Goal: Task Accomplishment & Management: Manage account settings

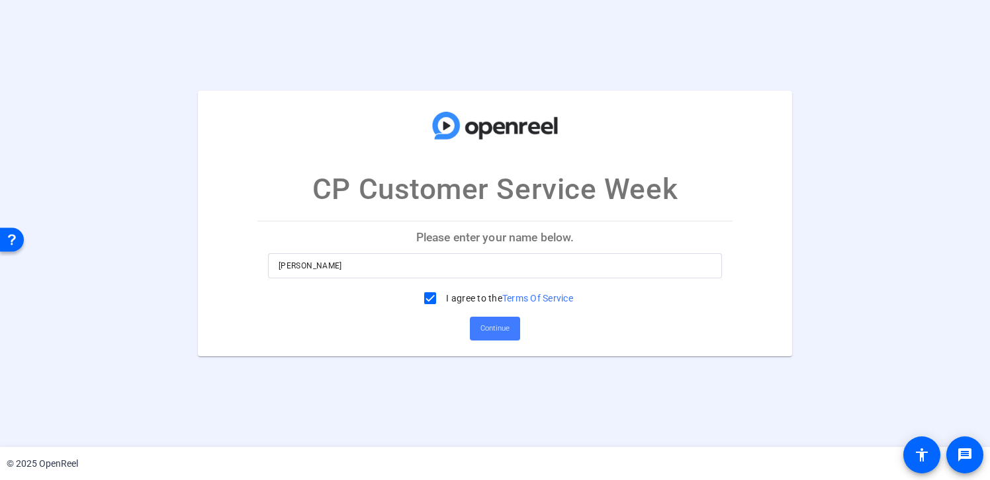
click at [504, 332] on span "Continue" at bounding box center [494, 329] width 29 height 20
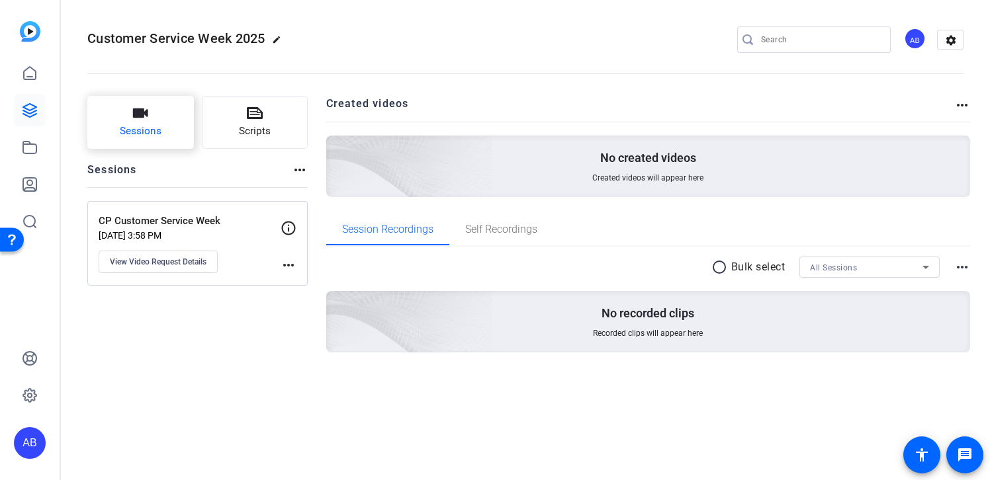
click at [148, 134] on span "Sessions" at bounding box center [141, 131] width 42 height 15
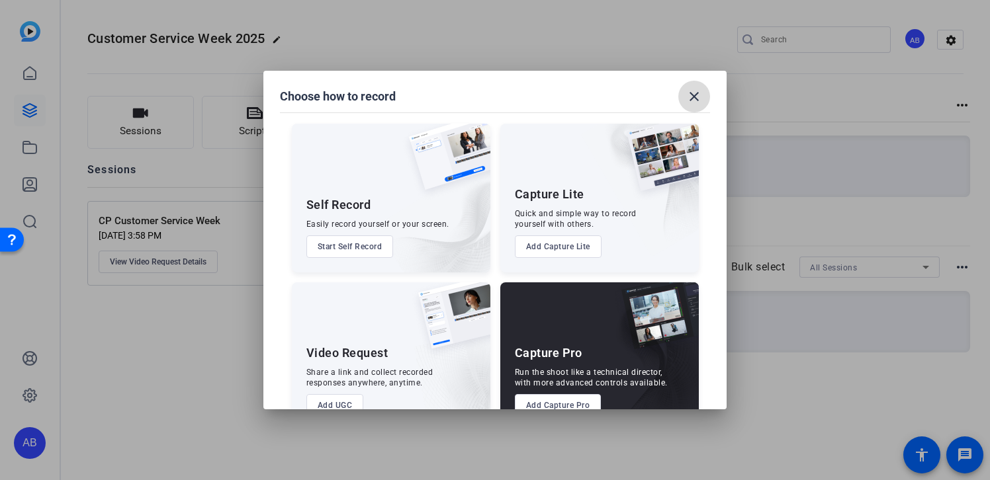
click at [700, 99] on mat-icon "close" at bounding box center [694, 97] width 16 height 16
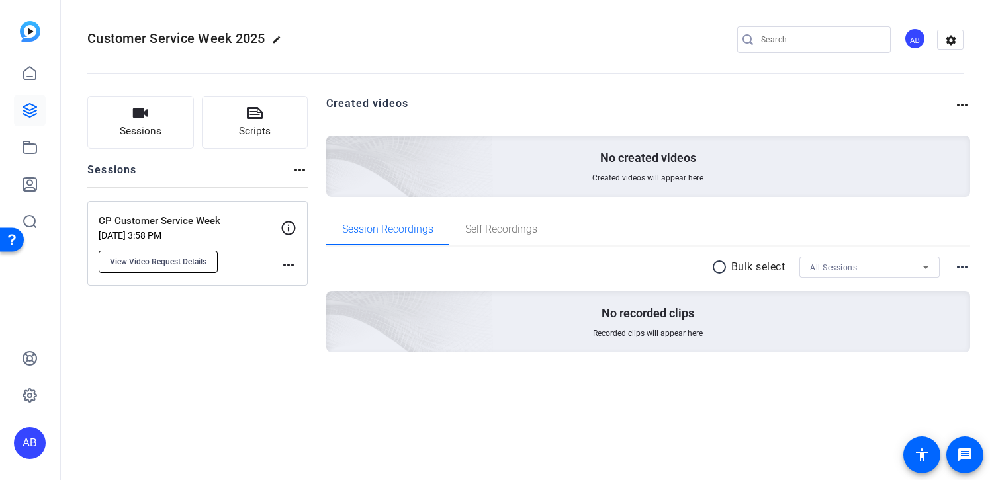
click at [189, 261] on span "View Video Request Details" at bounding box center [158, 262] width 97 height 11
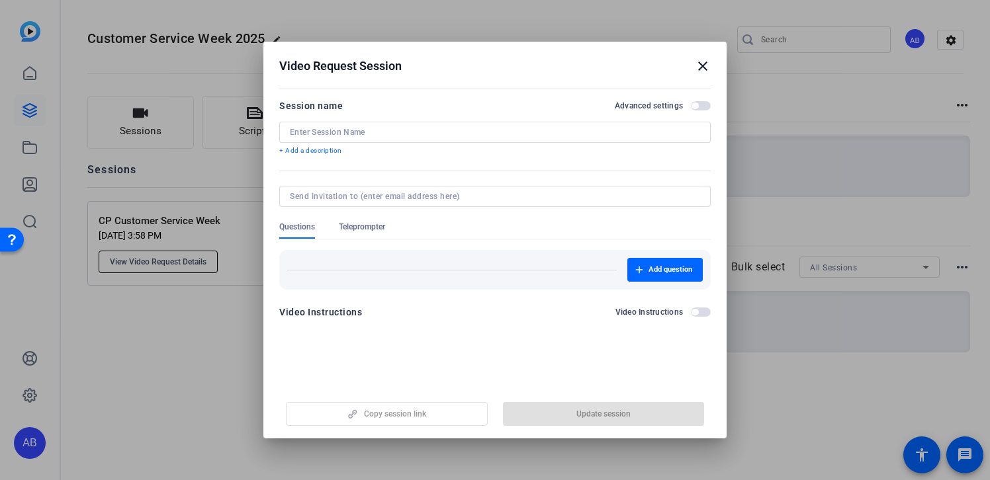
type input "CP Customer Service Week"
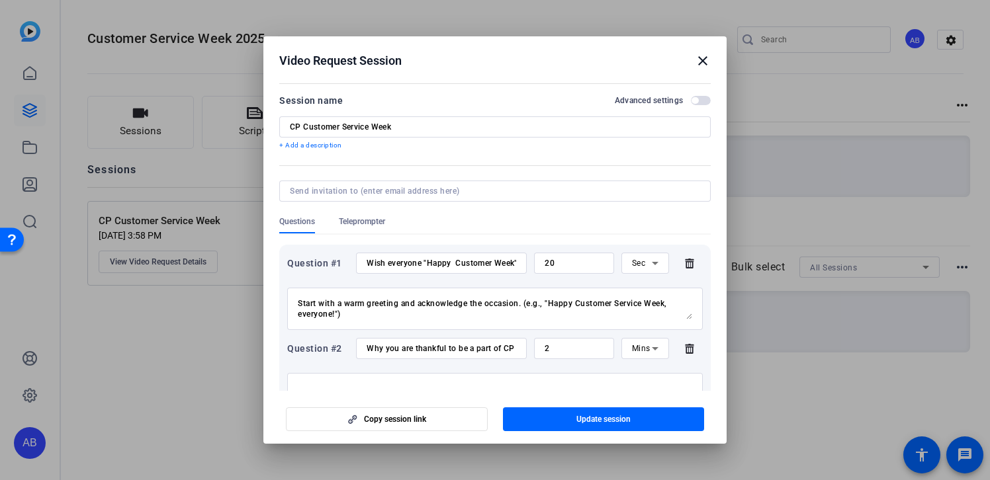
click at [699, 56] on mat-icon "close" at bounding box center [703, 61] width 16 height 16
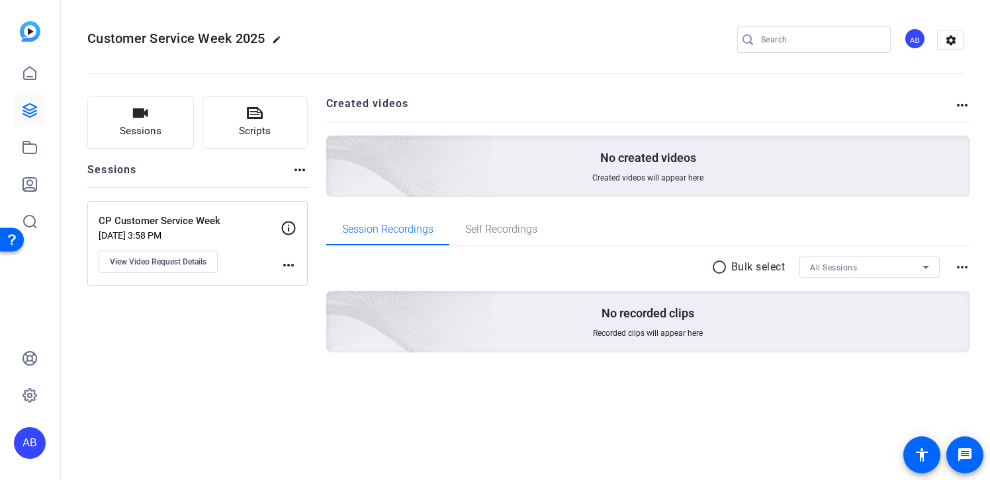
click at [288, 265] on mat-icon "more_horiz" at bounding box center [289, 265] width 16 height 16
click at [215, 232] on div at bounding box center [495, 240] width 990 height 480
click at [167, 228] on p "CP Customer Service Week" at bounding box center [190, 221] width 182 height 15
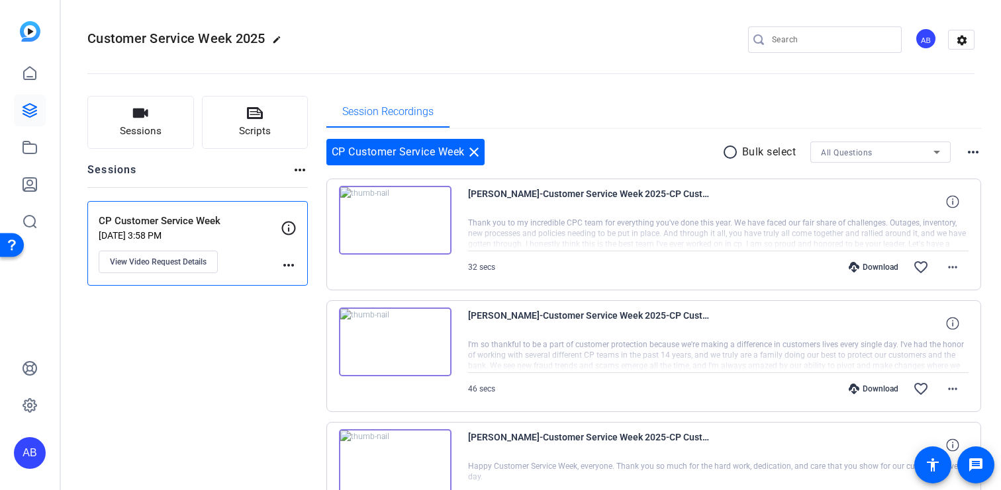
click at [228, 238] on p "Sep 18, 2025 @ 3:58 PM" at bounding box center [190, 235] width 182 height 11
click at [173, 226] on p "CP Customer Service Week" at bounding box center [190, 221] width 182 height 15
click at [26, 145] on icon at bounding box center [30, 148] width 16 height 16
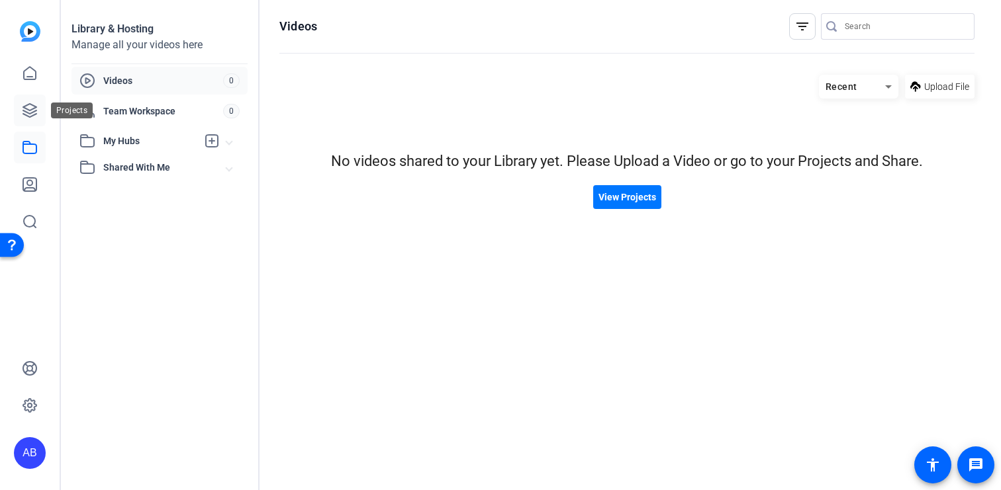
click at [28, 108] on icon at bounding box center [30, 111] width 16 height 16
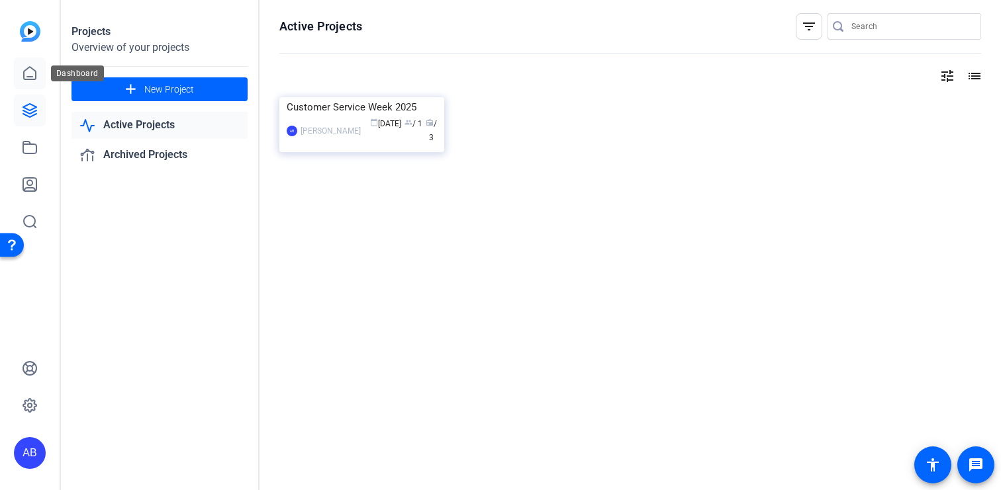
click at [27, 78] on icon at bounding box center [30, 74] width 16 height 16
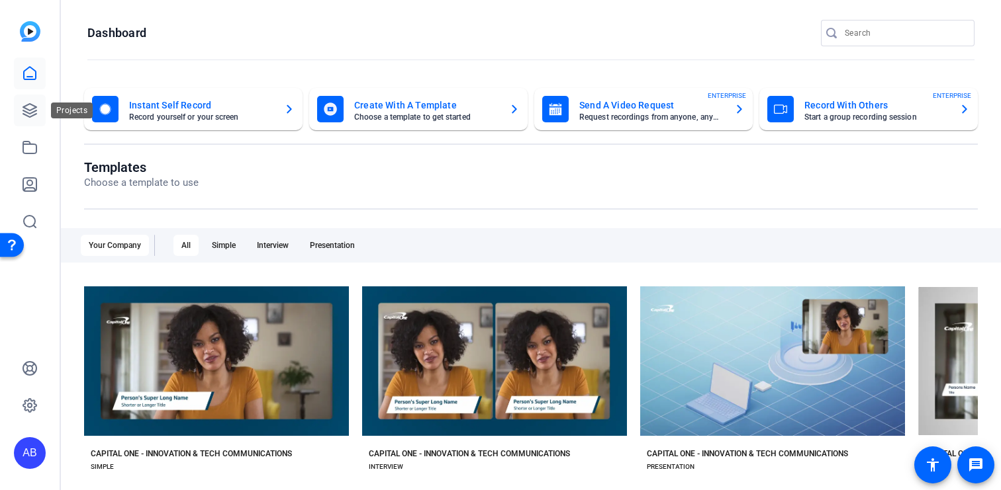
click at [27, 109] on icon at bounding box center [29, 110] width 13 height 13
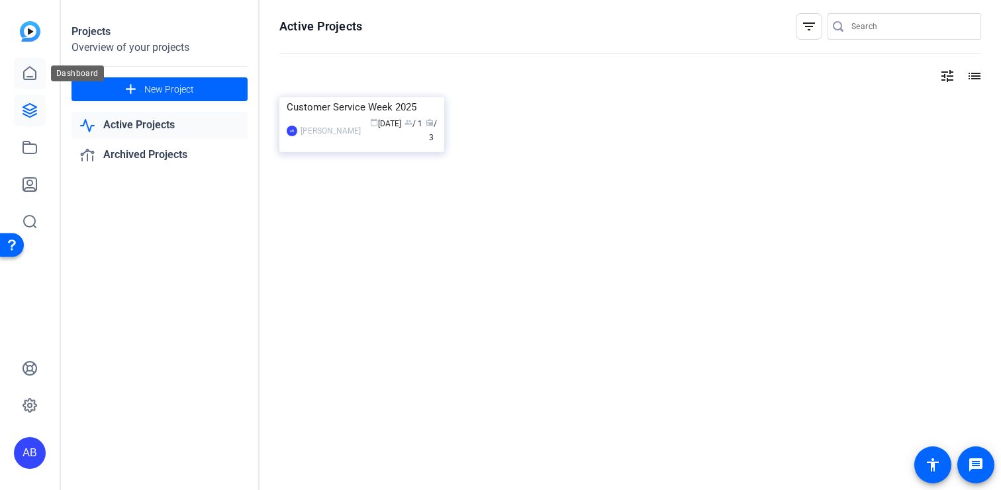
click at [30, 75] on icon at bounding box center [30, 74] width 16 height 16
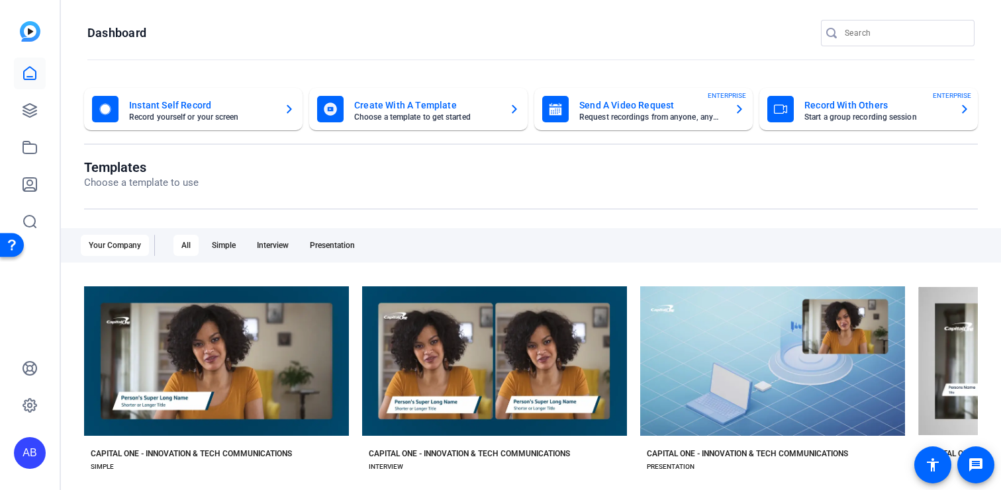
click at [41, 30] on div at bounding box center [30, 129] width 32 height 216
click at [20, 38] on img at bounding box center [30, 31] width 21 height 21
click at [30, 75] on icon at bounding box center [30, 74] width 16 height 16
click at [28, 113] on icon at bounding box center [29, 110] width 13 height 13
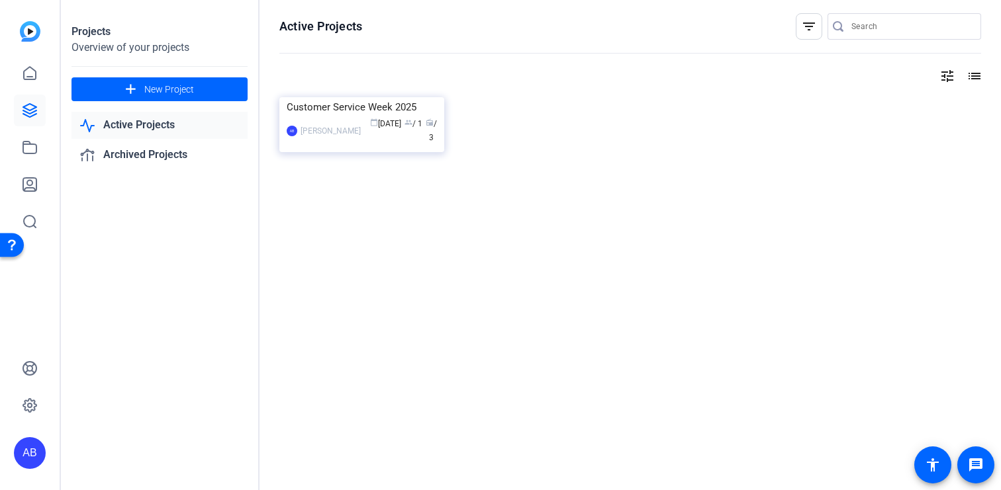
click at [969, 80] on mat-icon "list" at bounding box center [973, 76] width 16 height 16
click at [858, 79] on div "tune grid_on" at bounding box center [629, 76] width 701 height 16
click at [942, 79] on mat-icon "tune" at bounding box center [947, 76] width 16 height 16
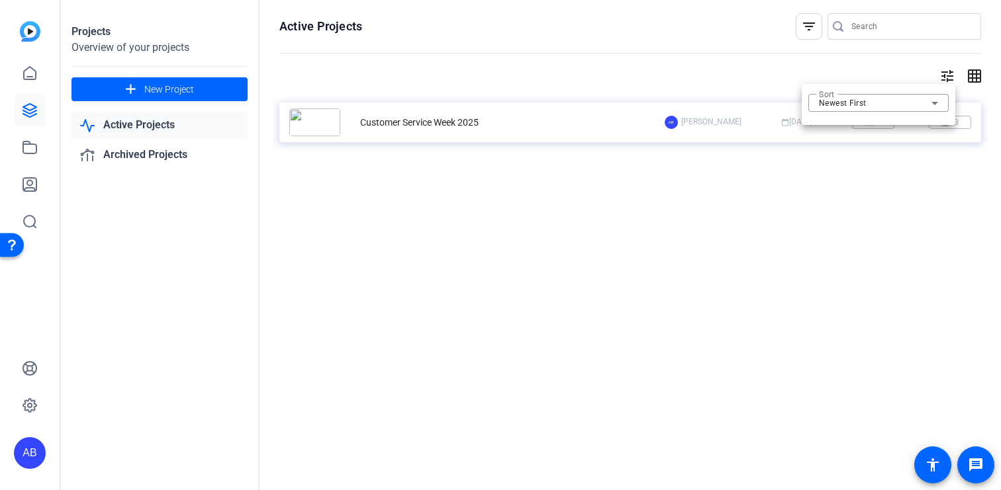
click at [823, 68] on div at bounding box center [500, 245] width 1001 height 490
click at [549, 261] on div "Active Projects filter_list tune grid_on Customer Service Week 2025 AB Angel Bo…" at bounding box center [629, 245] width 741 height 490
click at [335, 116] on img at bounding box center [314, 123] width 51 height 28
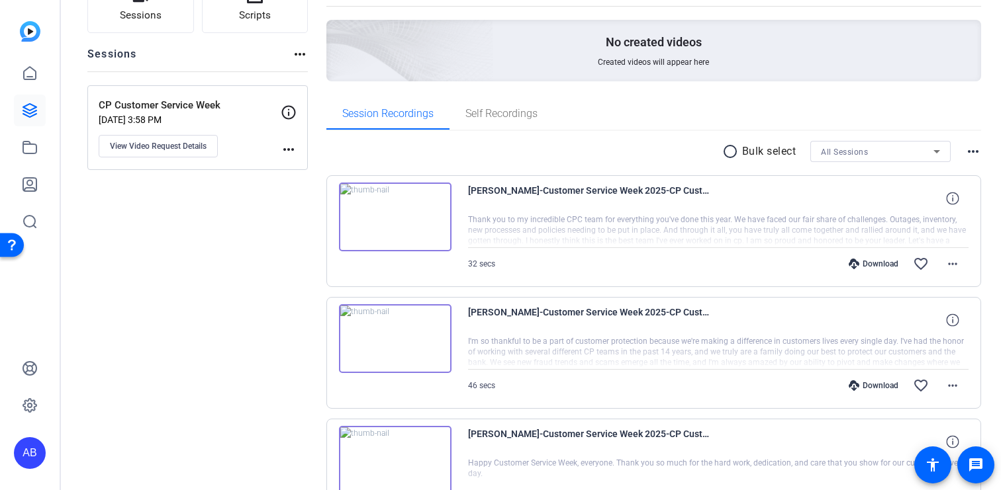
scroll to position [107, 0]
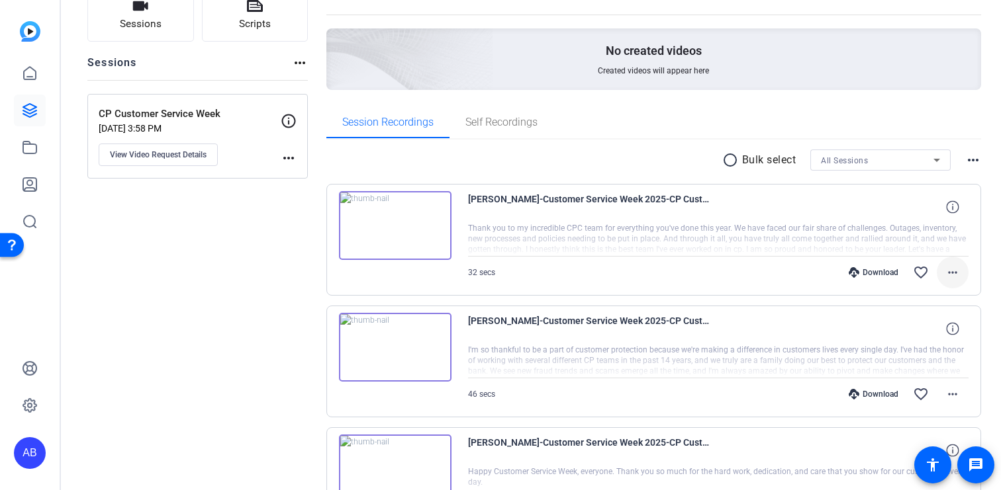
click at [954, 273] on mat-icon "more_horiz" at bounding box center [952, 273] width 16 height 16
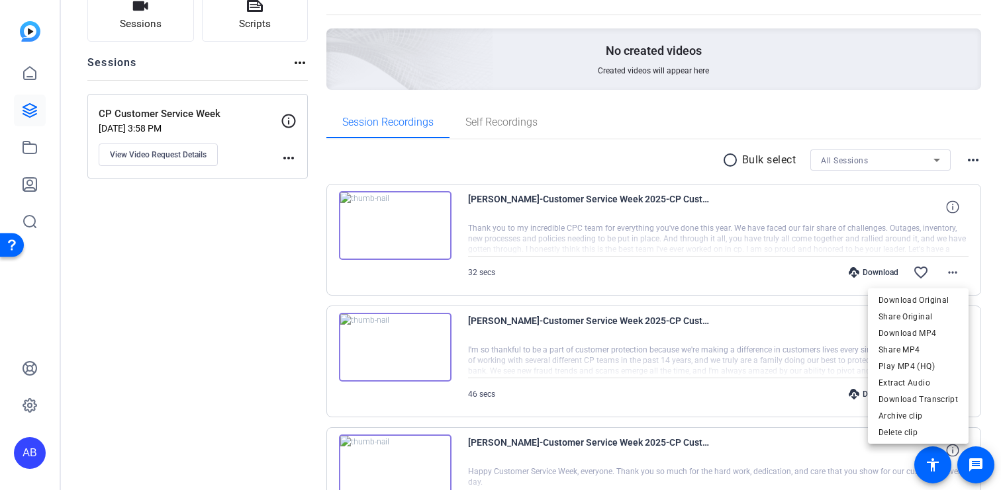
click at [975, 161] on div at bounding box center [500, 245] width 1001 height 490
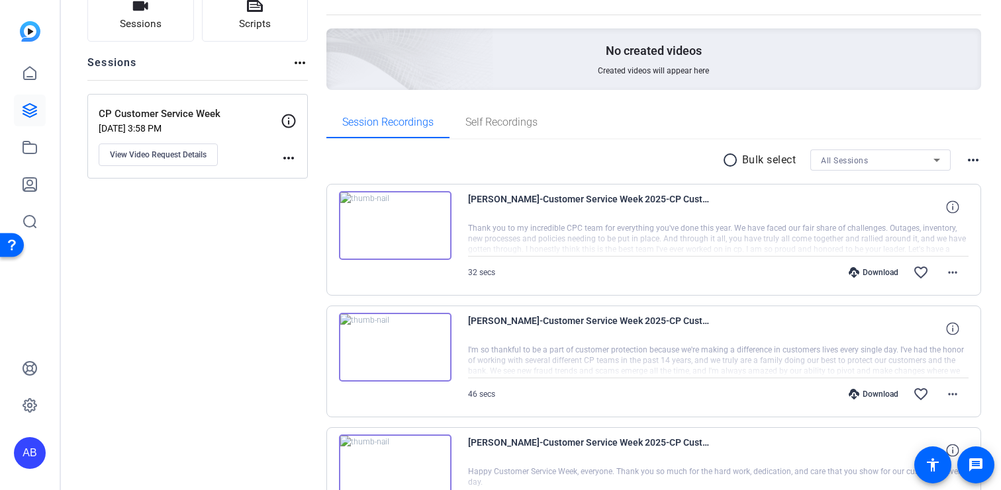
click at [975, 161] on mat-icon "more_horiz" at bounding box center [973, 160] width 16 height 16
click at [675, 142] on div at bounding box center [500, 245] width 1001 height 490
click at [958, 276] on mat-icon "more_horiz" at bounding box center [952, 273] width 16 height 16
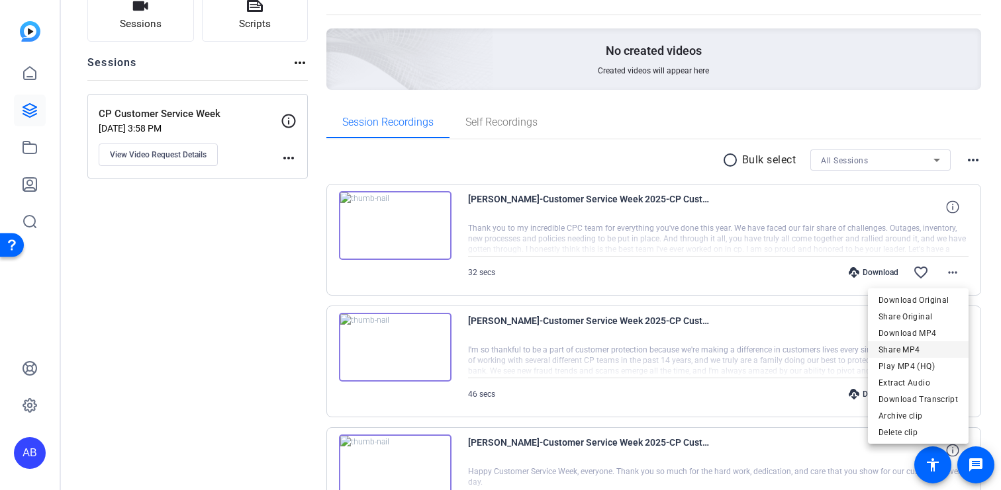
click at [915, 351] on span "Share MP4" at bounding box center [917, 350] width 79 height 16
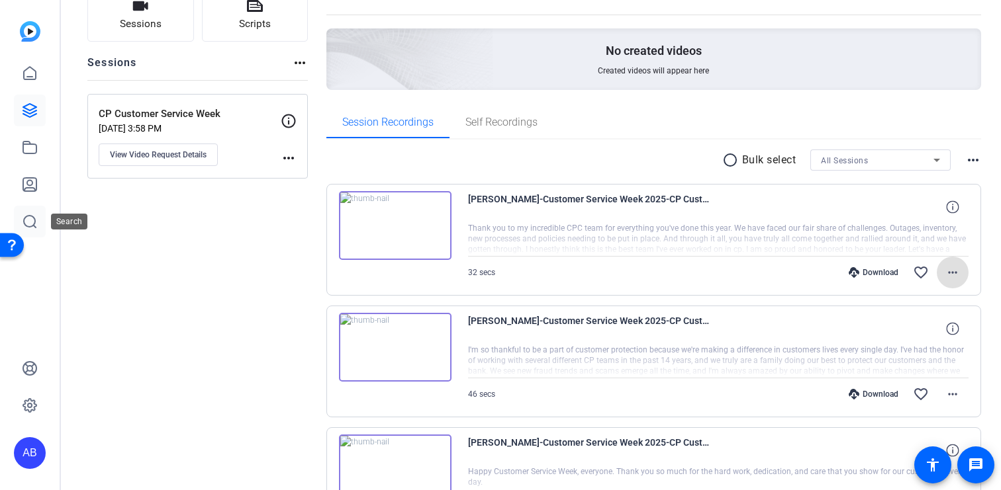
click at [27, 224] on icon at bounding box center [30, 222] width 16 height 16
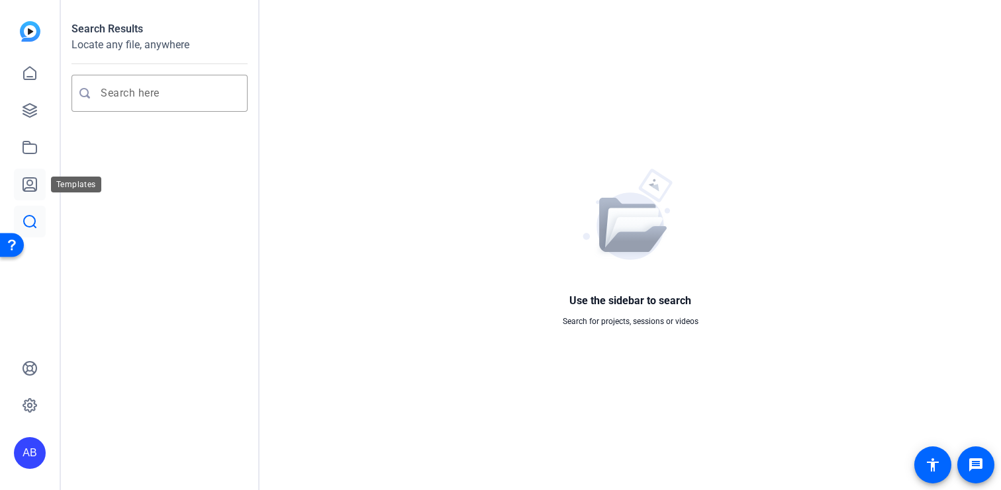
click at [33, 183] on icon at bounding box center [30, 185] width 16 height 16
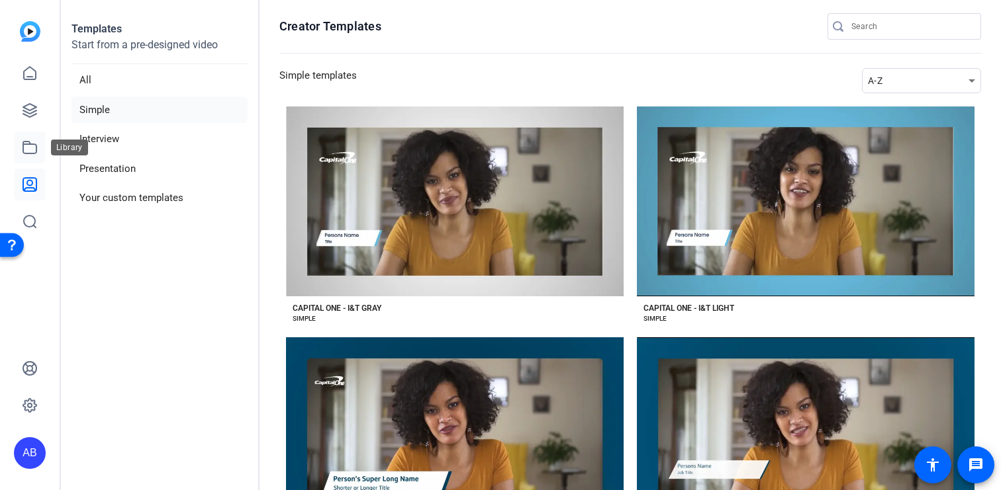
click at [29, 156] on link at bounding box center [30, 148] width 32 height 32
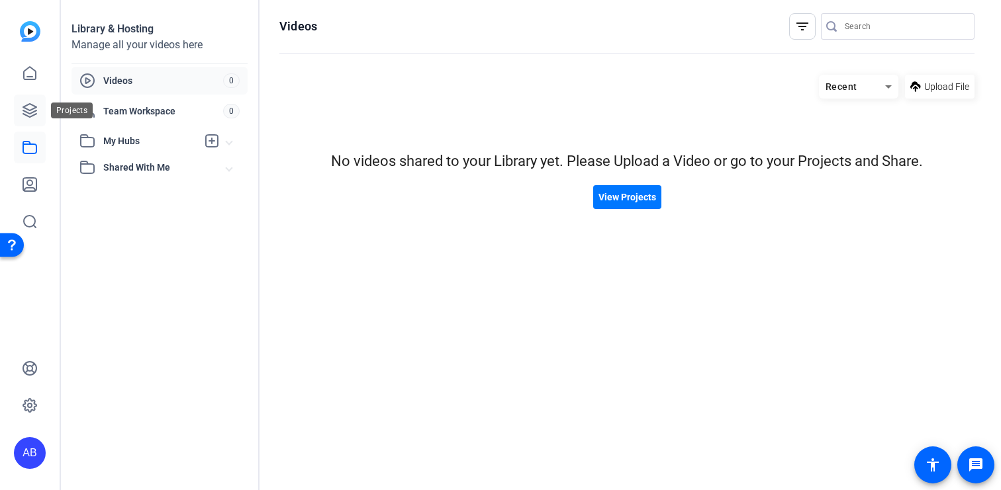
click at [32, 119] on link at bounding box center [30, 111] width 32 height 32
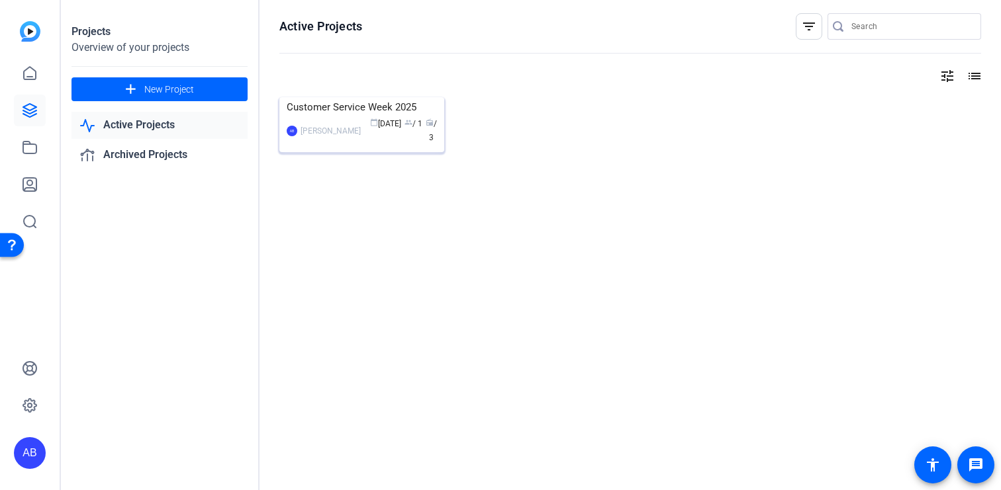
click at [412, 97] on img at bounding box center [361, 97] width 165 height 0
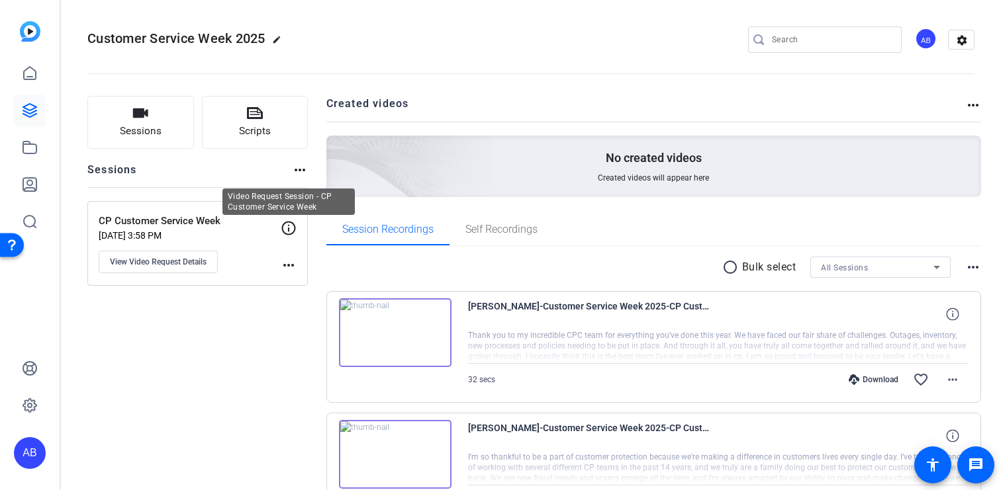
click at [291, 228] on icon at bounding box center [289, 228] width 16 height 16
click at [247, 279] on div "CP Customer Service Week Sep 18, 2025 @ 3:58 PM View Video Request Details more…" at bounding box center [197, 243] width 220 height 85
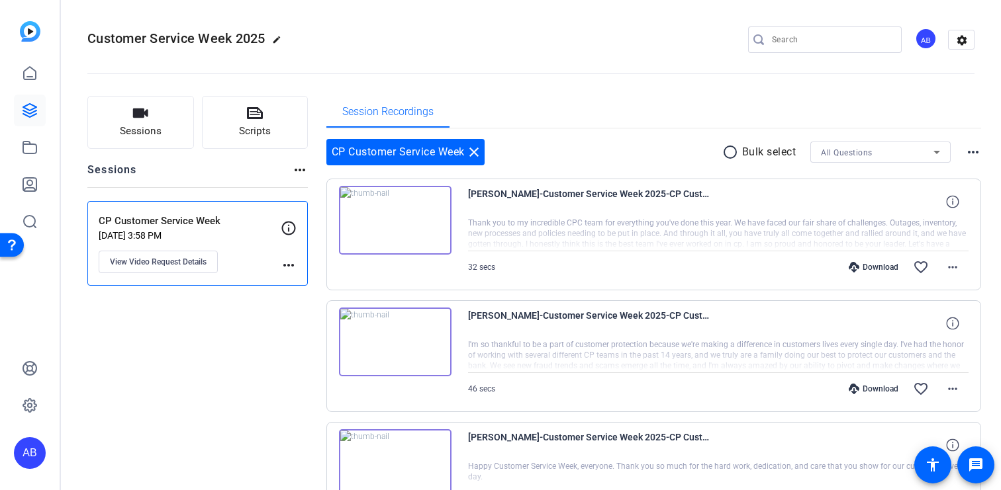
click at [242, 286] on div "Sessions Scripts Sessions more_horiz CP Customer Service Week Sep 18, 2025 @ 3:…" at bounding box center [197, 336] width 220 height 480
click at [292, 271] on mat-icon "more_horiz" at bounding box center [289, 265] width 16 height 16
click at [285, 262] on div at bounding box center [500, 245] width 1001 height 490
click at [926, 39] on div "AB" at bounding box center [926, 39] width 22 height 22
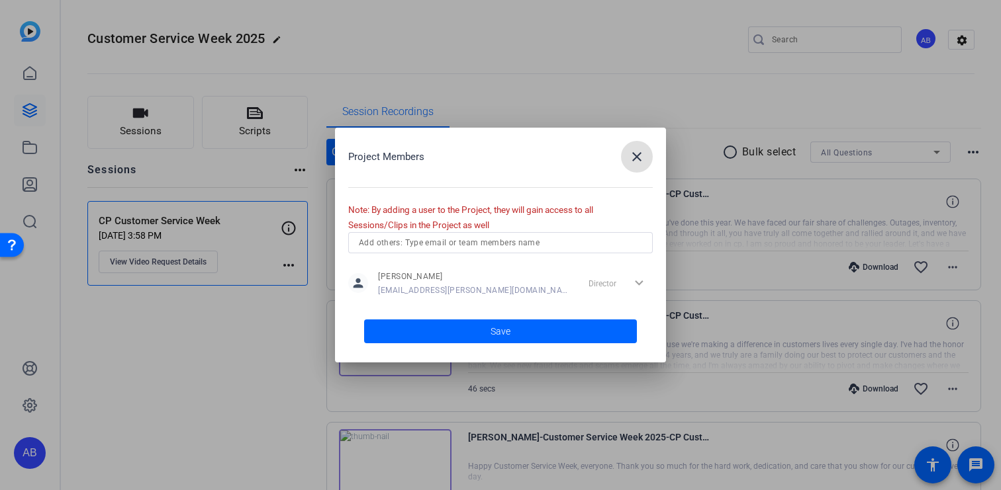
click at [446, 243] on input "text" at bounding box center [500, 243] width 283 height 16
type input "A"
type input "j"
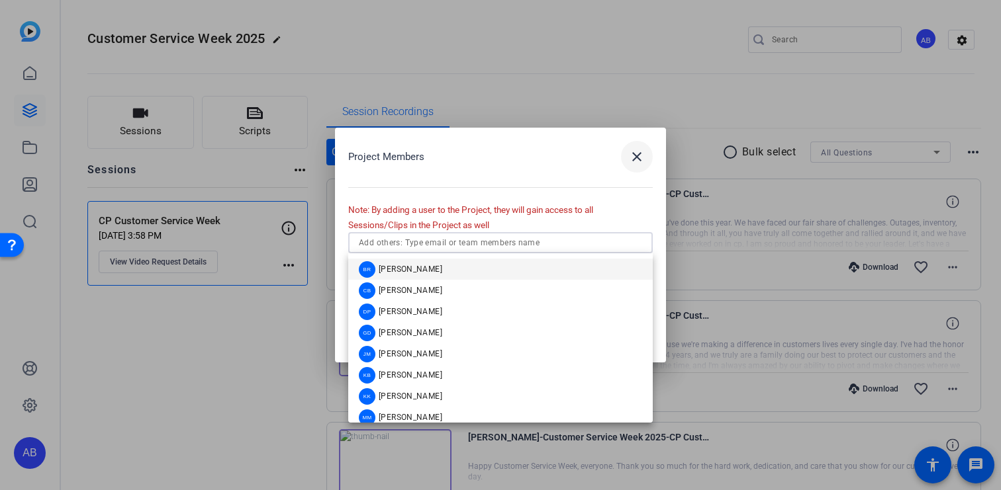
click at [625, 159] on span "button" at bounding box center [637, 157] width 32 height 32
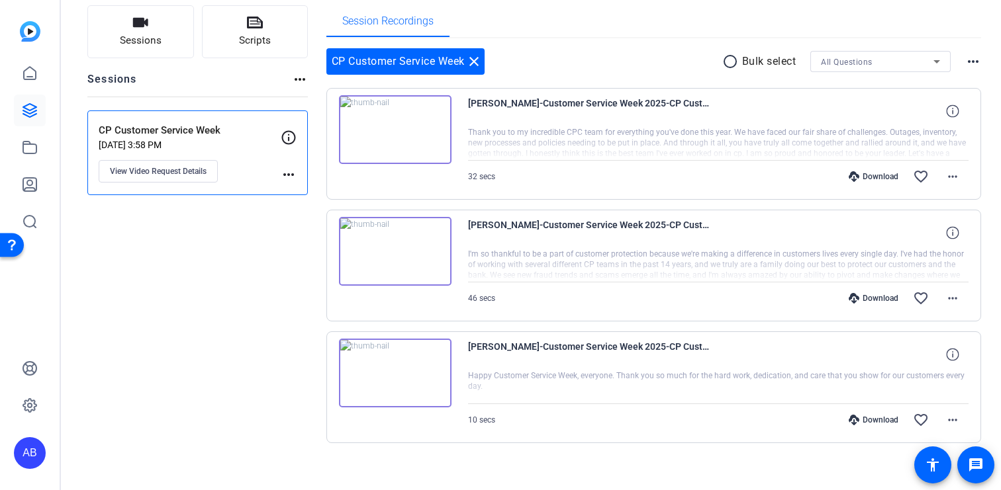
scroll to position [102, 0]
